Goal: Find specific page/section: Find specific page/section

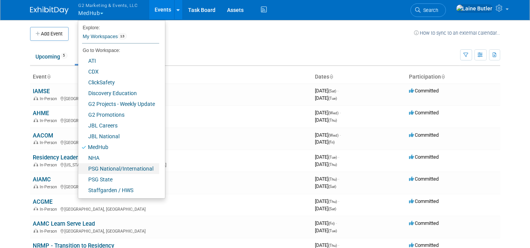
click at [124, 171] on link "PSG National/International" at bounding box center [118, 168] width 81 height 11
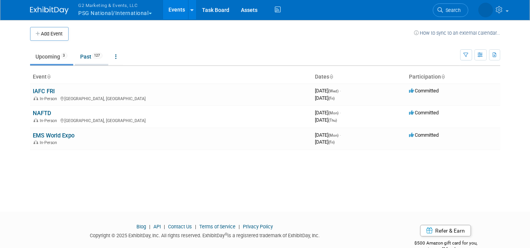
click at [89, 56] on link "Past 127" at bounding box center [92, 56] width 34 height 15
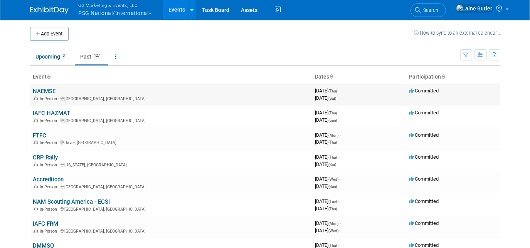
click at [50, 90] on link "NAEMSE" at bounding box center [44, 91] width 23 height 7
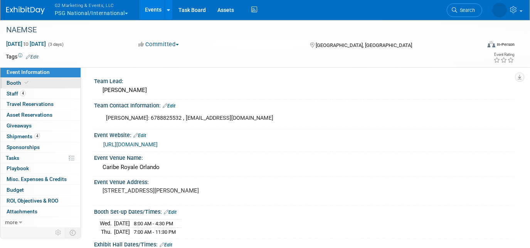
click at [52, 84] on link "Booth" at bounding box center [40, 83] width 80 height 10
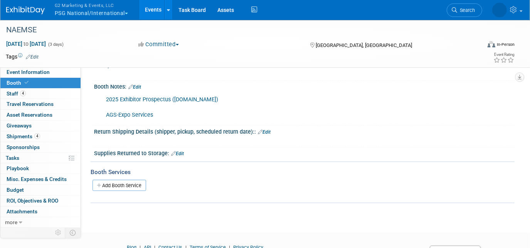
scroll to position [350, 0]
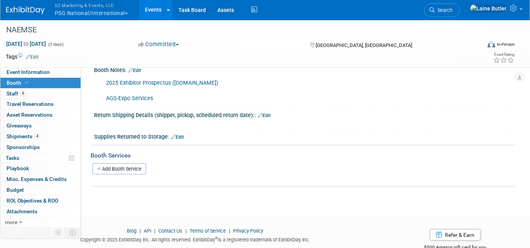
click at [134, 96] on link "AGS-Expo Services" at bounding box center [129, 98] width 47 height 7
